Goal: Task Accomplishment & Management: Manage account settings

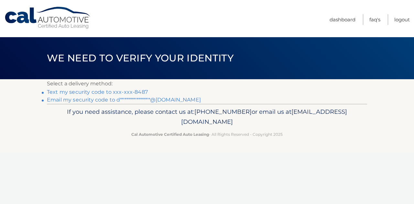
click at [136, 89] on link "Text my security code to xxx-xxx-8487" at bounding box center [97, 92] width 101 height 6
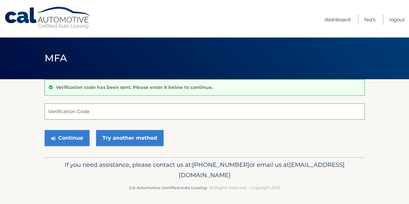
click at [138, 112] on input "Verification Code" at bounding box center [205, 112] width 320 height 16
type input "631943"
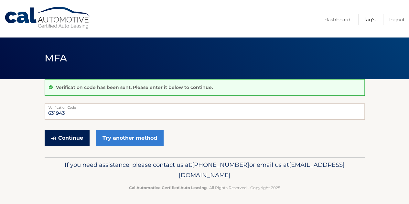
click at [63, 137] on button "Continue" at bounding box center [67, 138] width 45 height 16
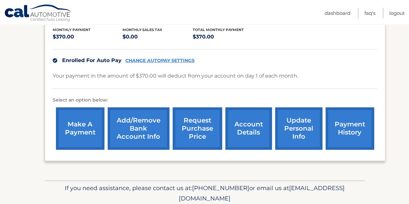
scroll to position [148, 0]
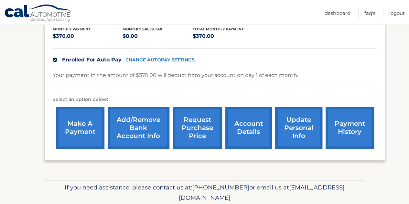
click at [63, 137] on link "make a payment" at bounding box center [80, 128] width 49 height 42
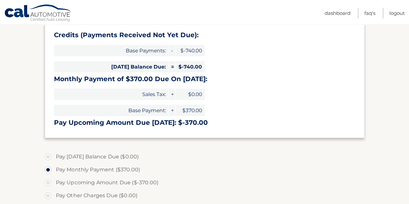
scroll to position [101, 0]
